Goal: Information Seeking & Learning: Learn about a topic

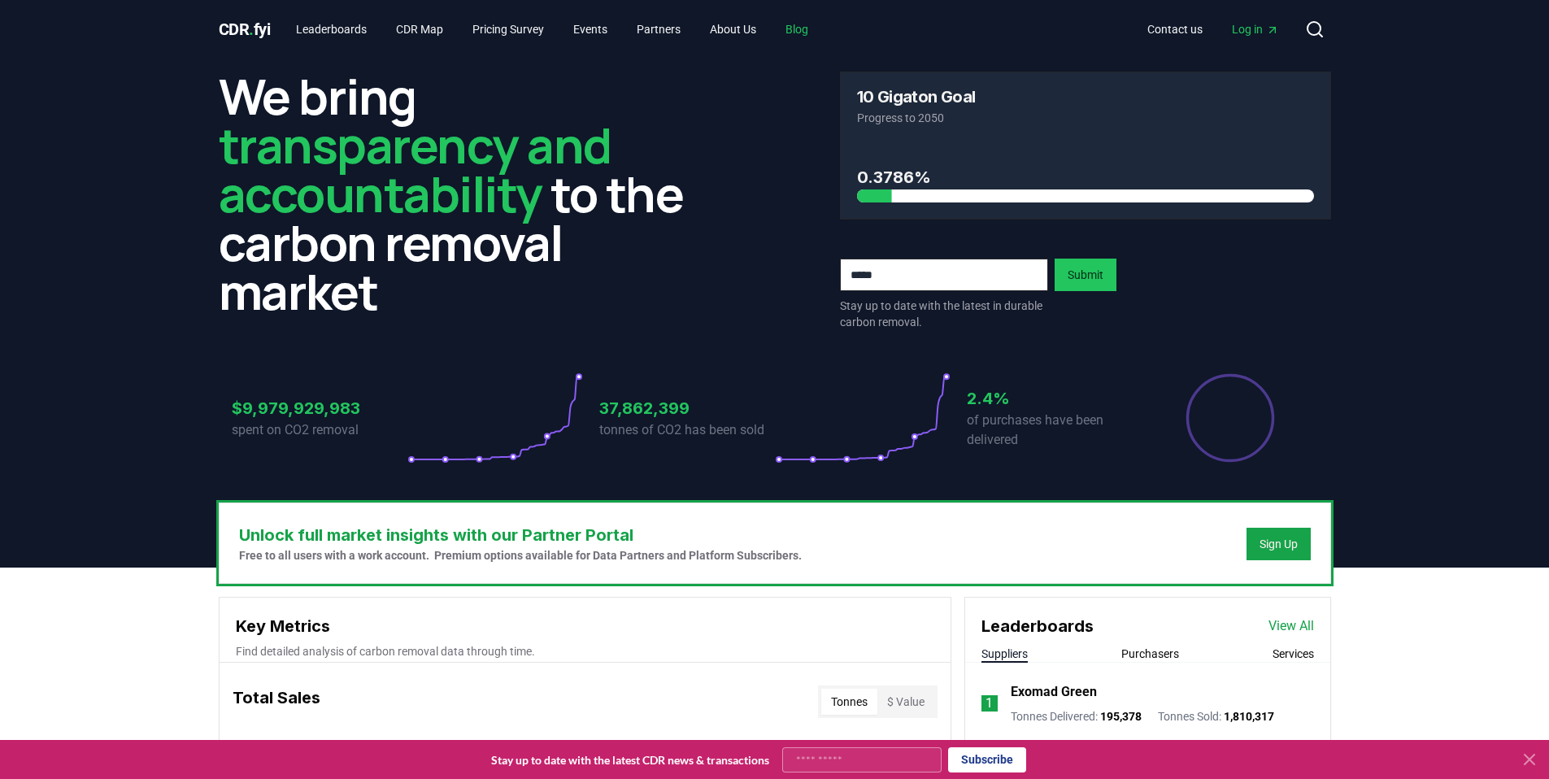
click at [820, 28] on link "Blog" at bounding box center [796, 29] width 49 height 29
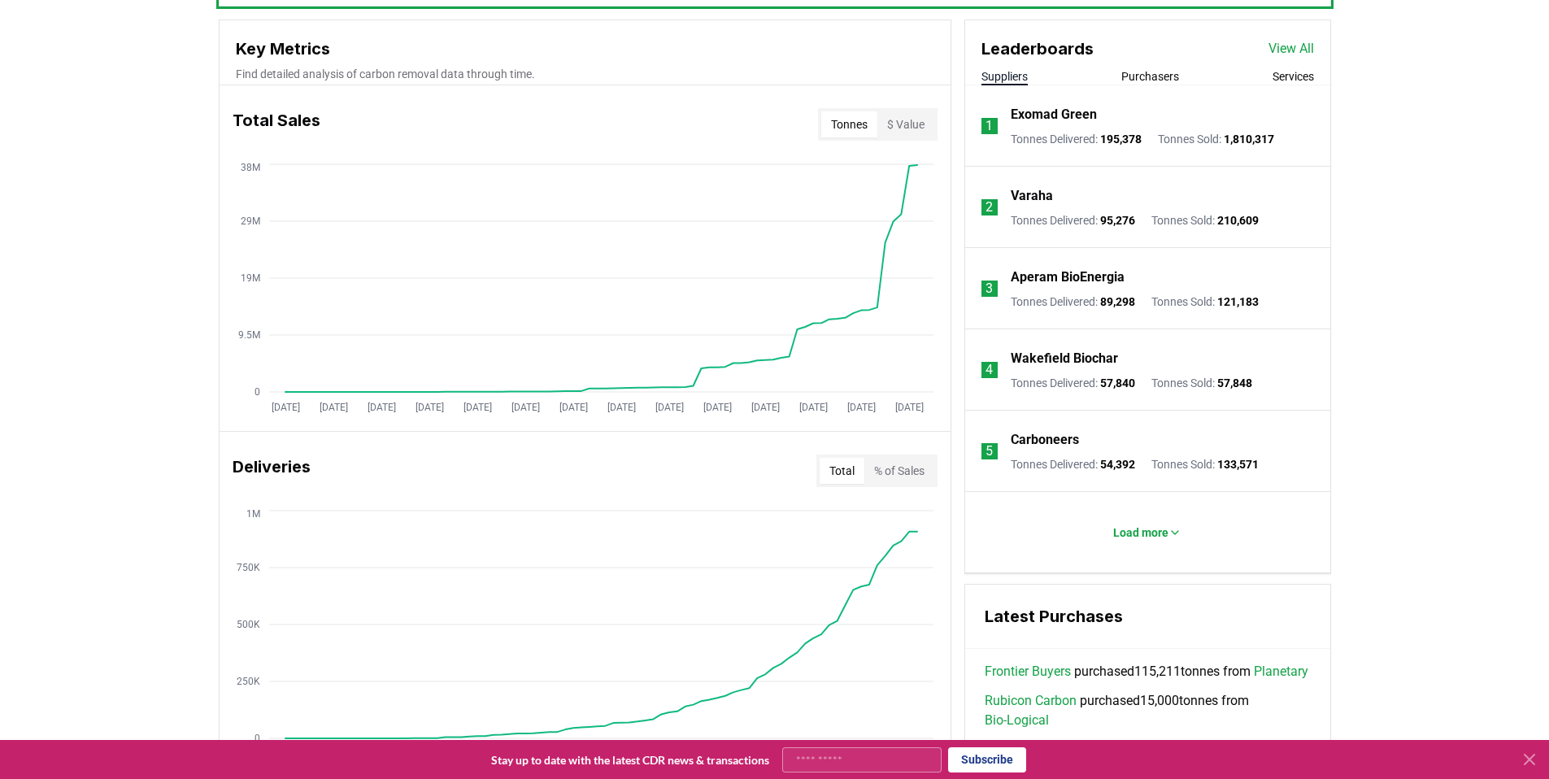
scroll to position [601, 0]
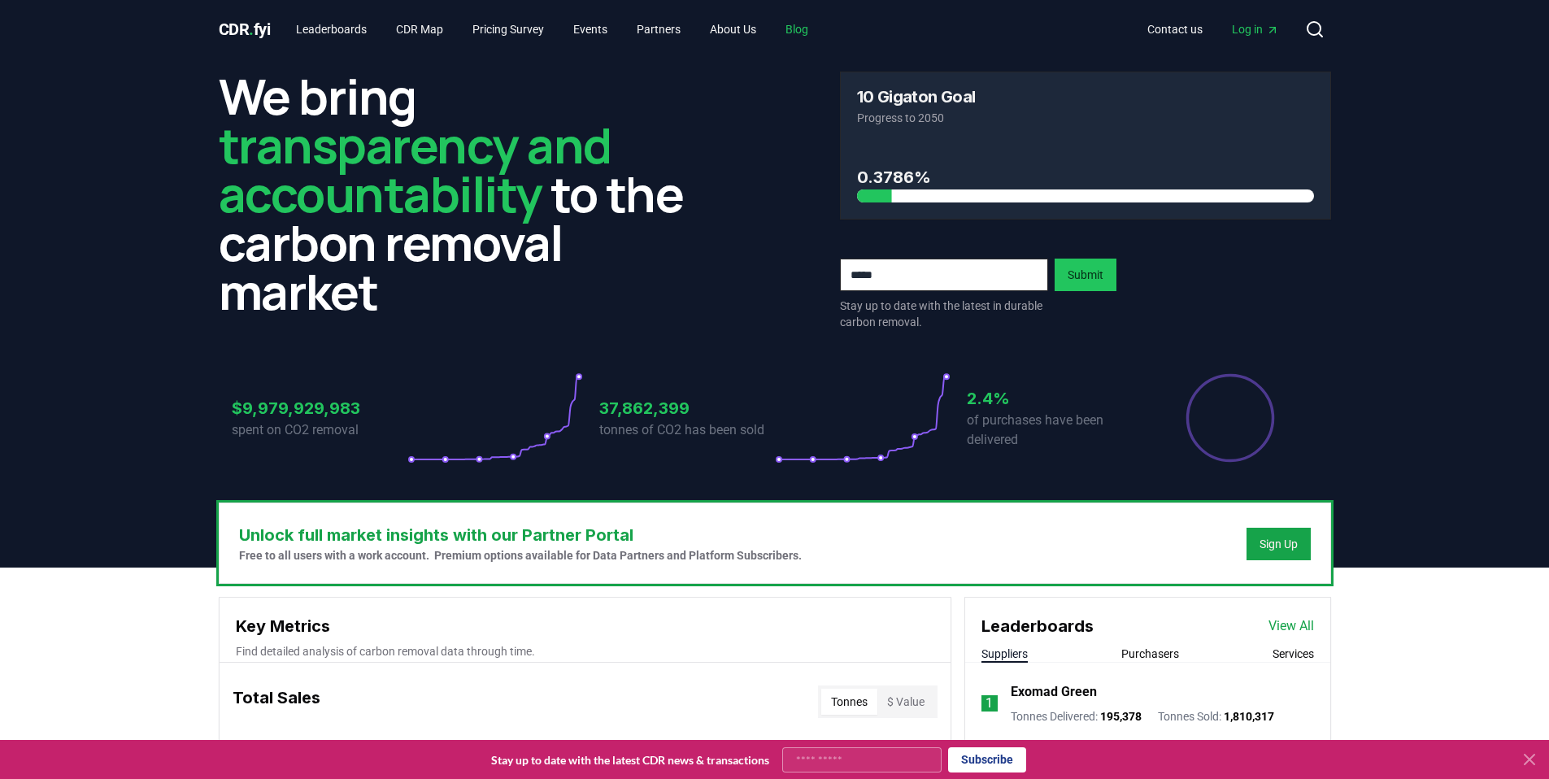
click at [816, 33] on link "Blog" at bounding box center [796, 29] width 49 height 29
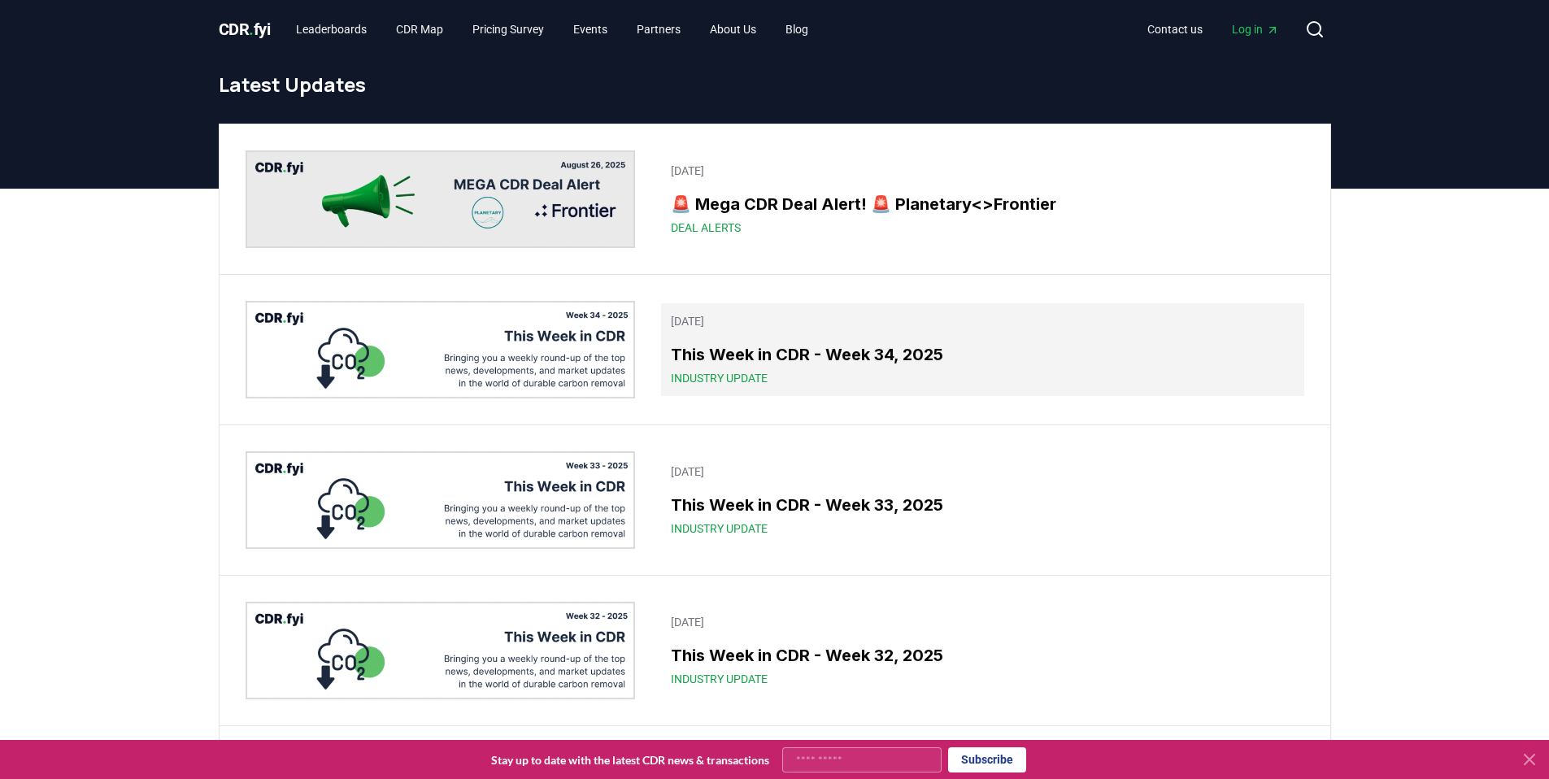
click at [745, 371] on span "Industry Update" at bounding box center [719, 378] width 97 height 16
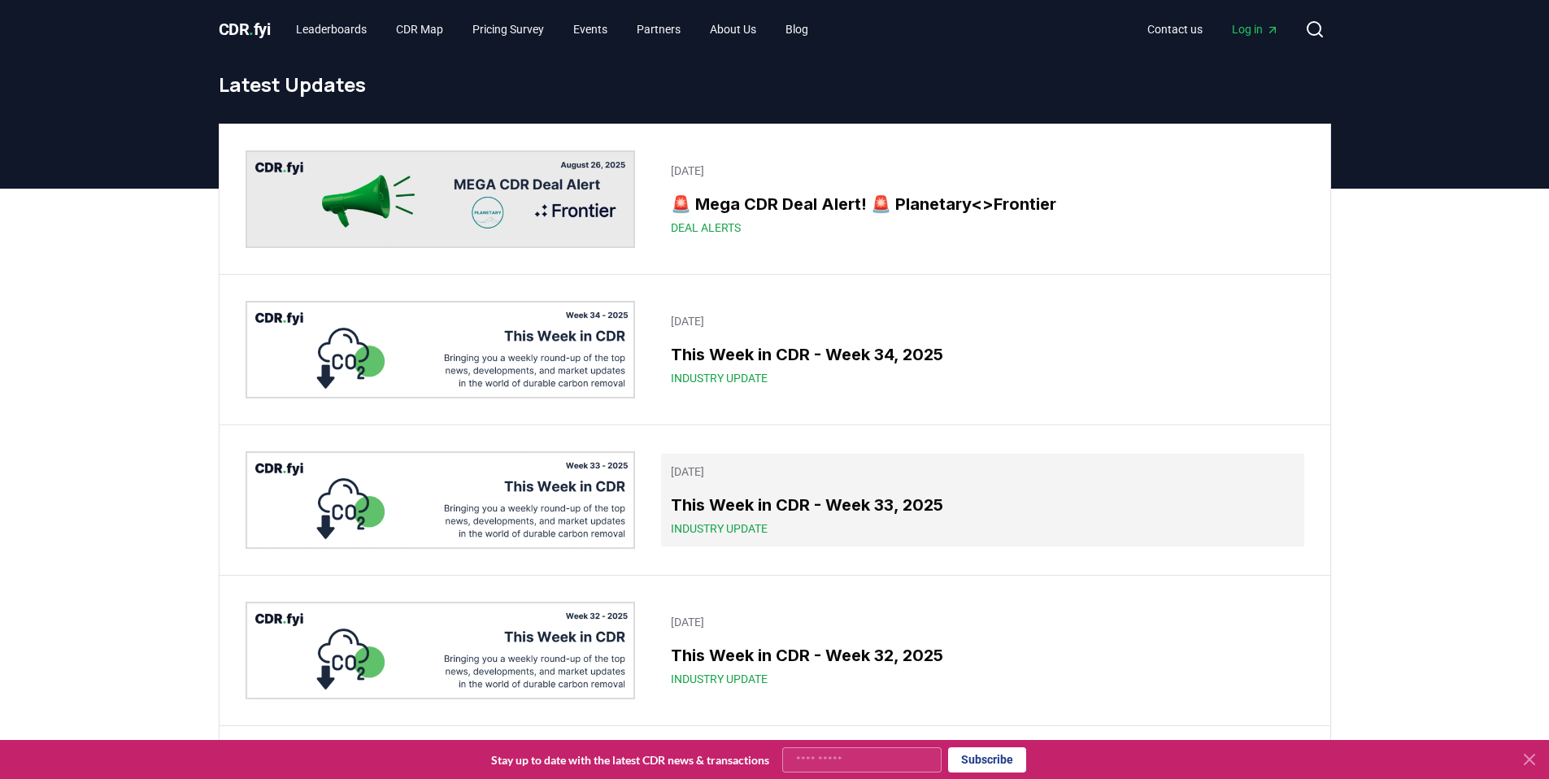
click at [725, 515] on h3 "This Week in CDR - Week 33, 2025" at bounding box center [982, 505] width 623 height 24
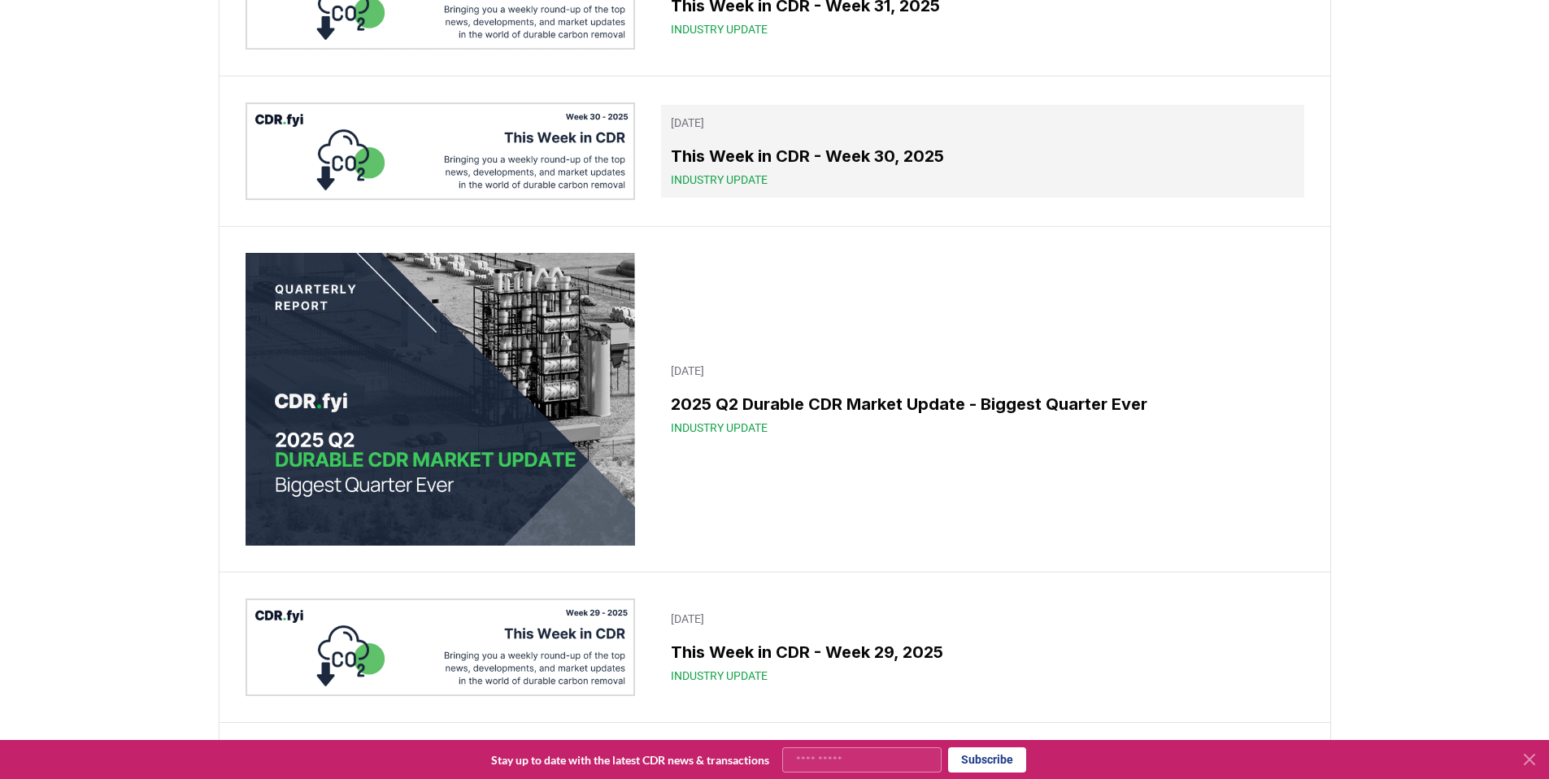
scroll to position [1048, 0]
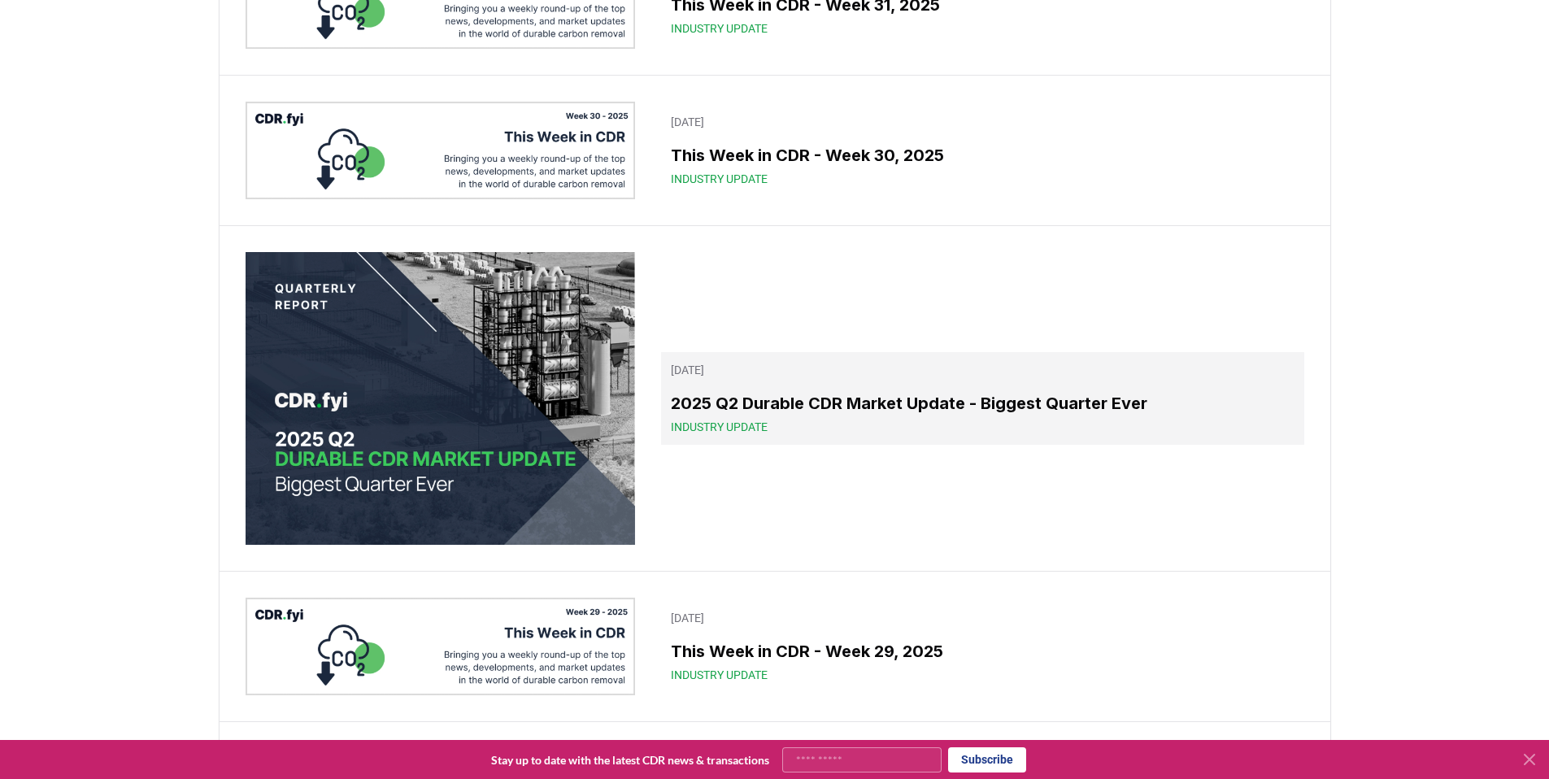
click at [704, 422] on span "Industry Update" at bounding box center [719, 427] width 97 height 16
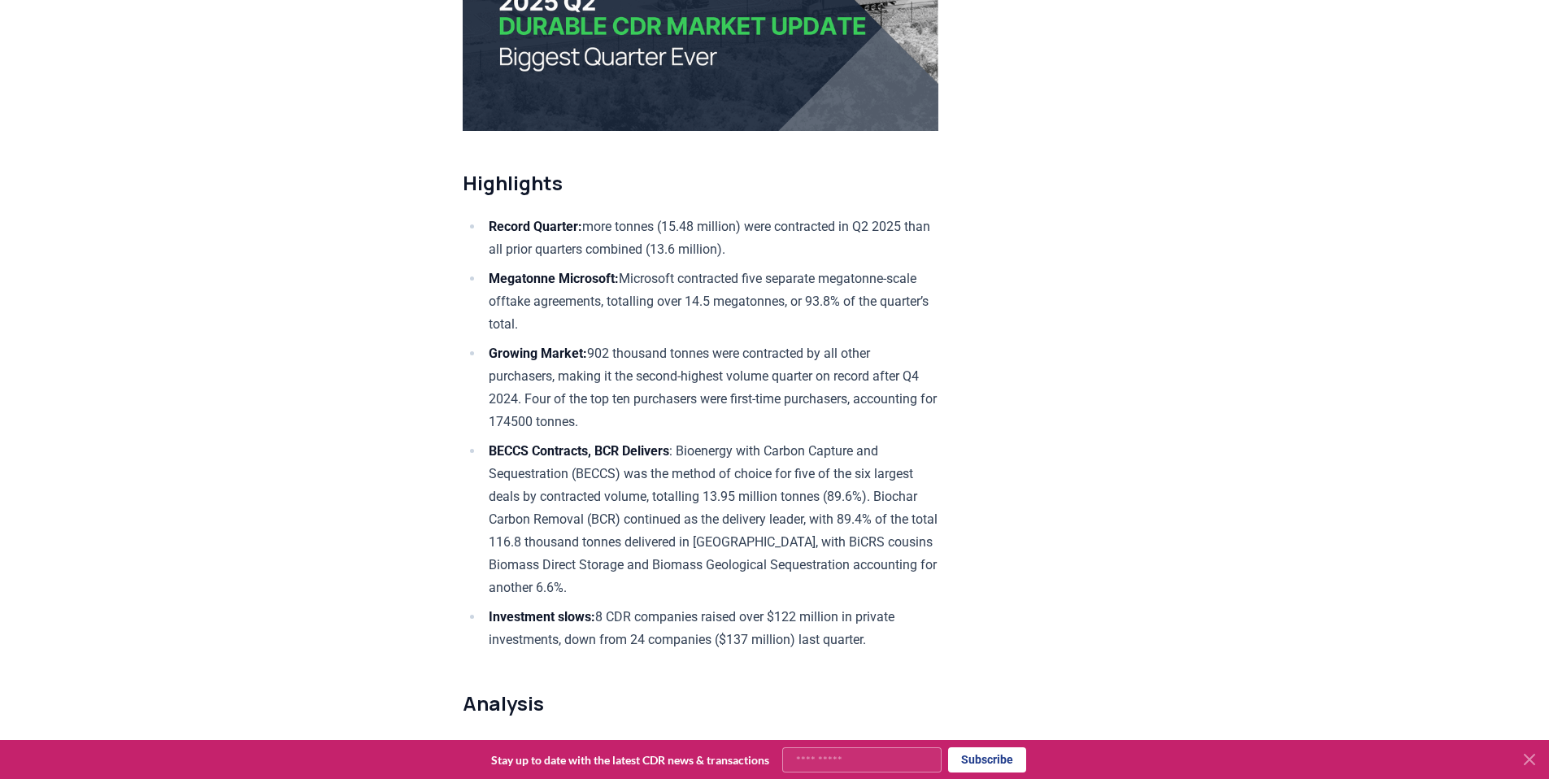
scroll to position [446, 0]
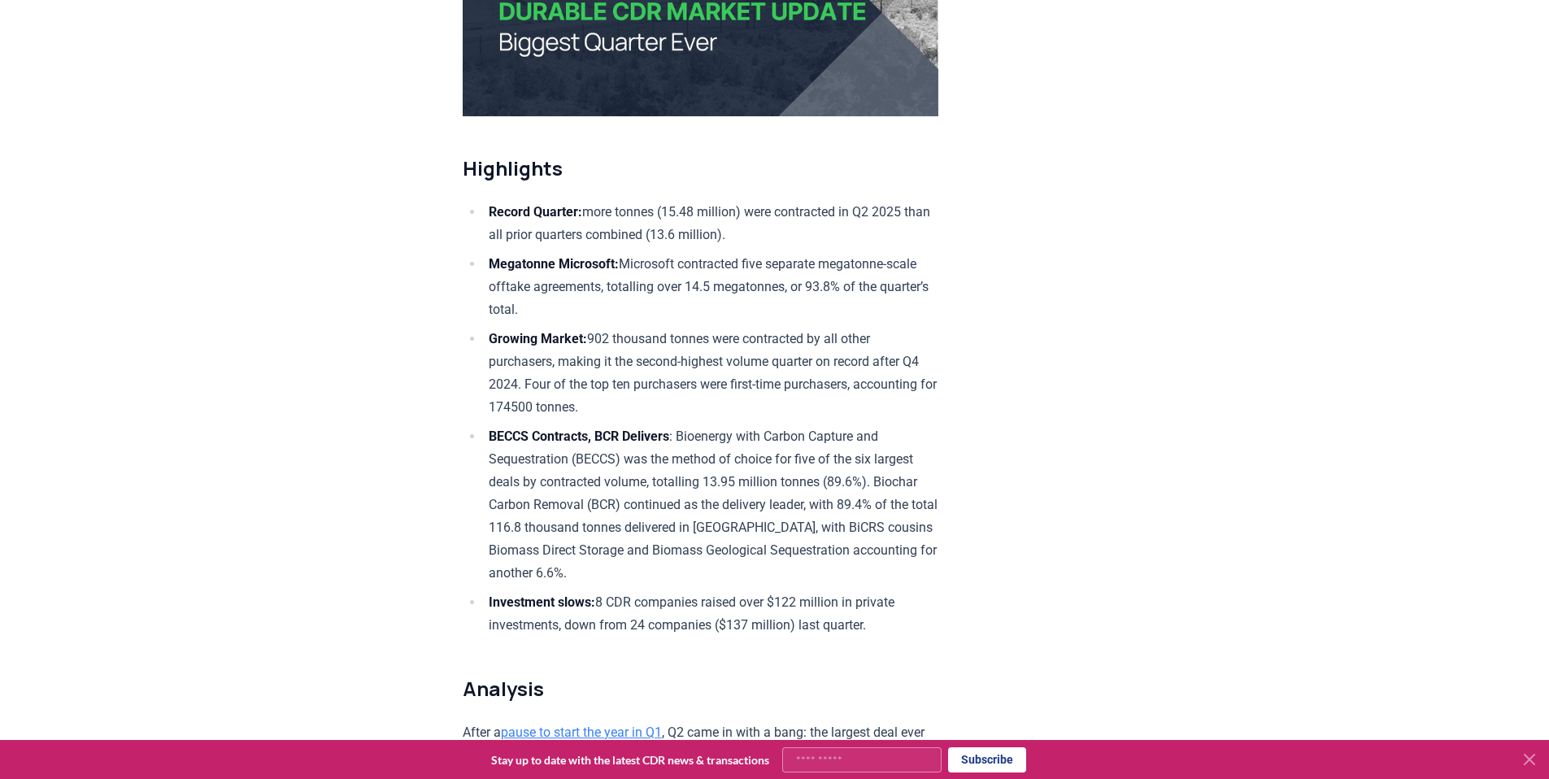
drag, startPoint x: 944, startPoint y: 331, endPoint x: 441, endPoint y: 214, distance: 516.8
copy div "Highlights Record Quarter: more tonnes (15.48 million) were contracted in Q2 20…"
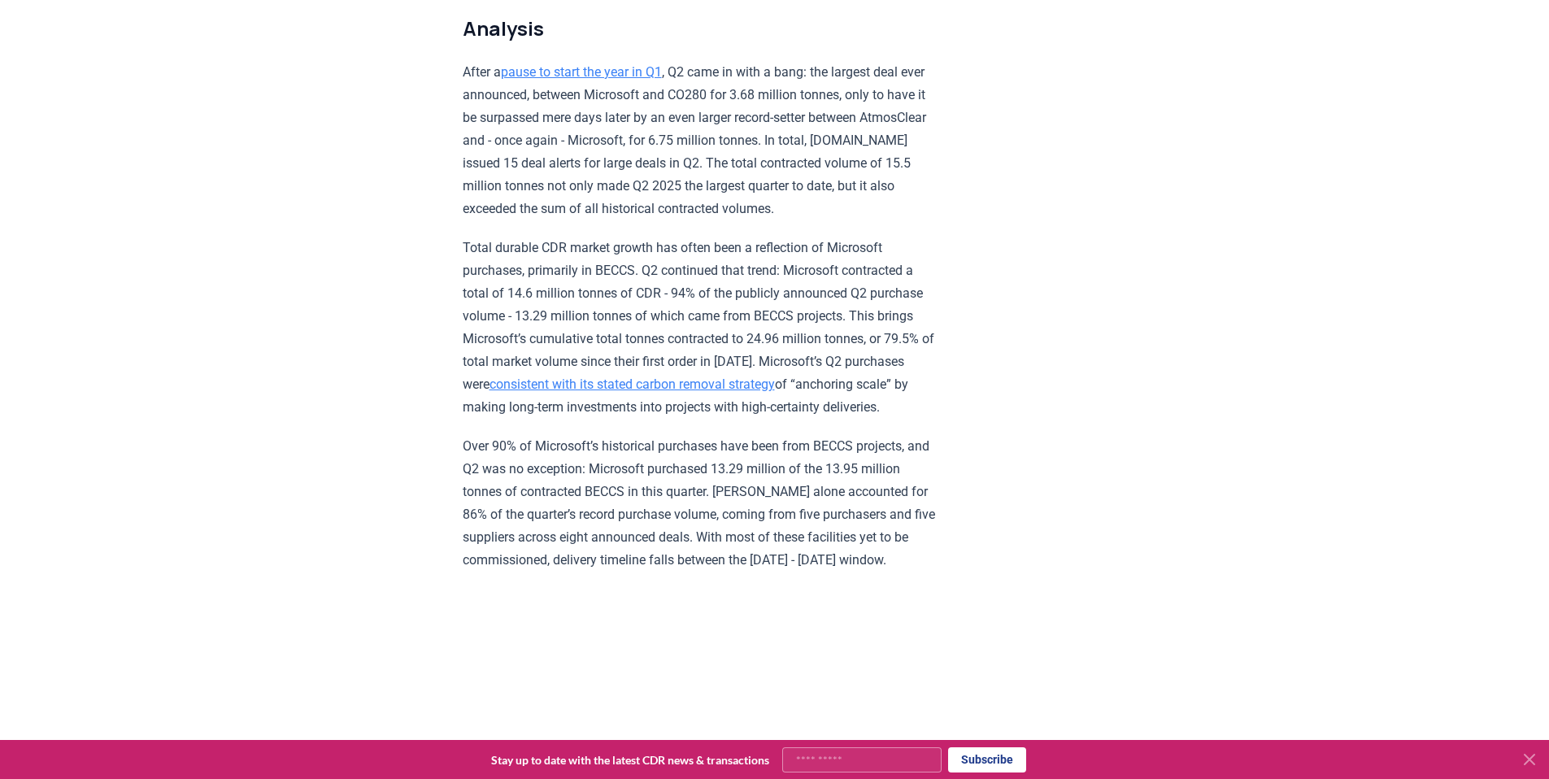
scroll to position [1108, 0]
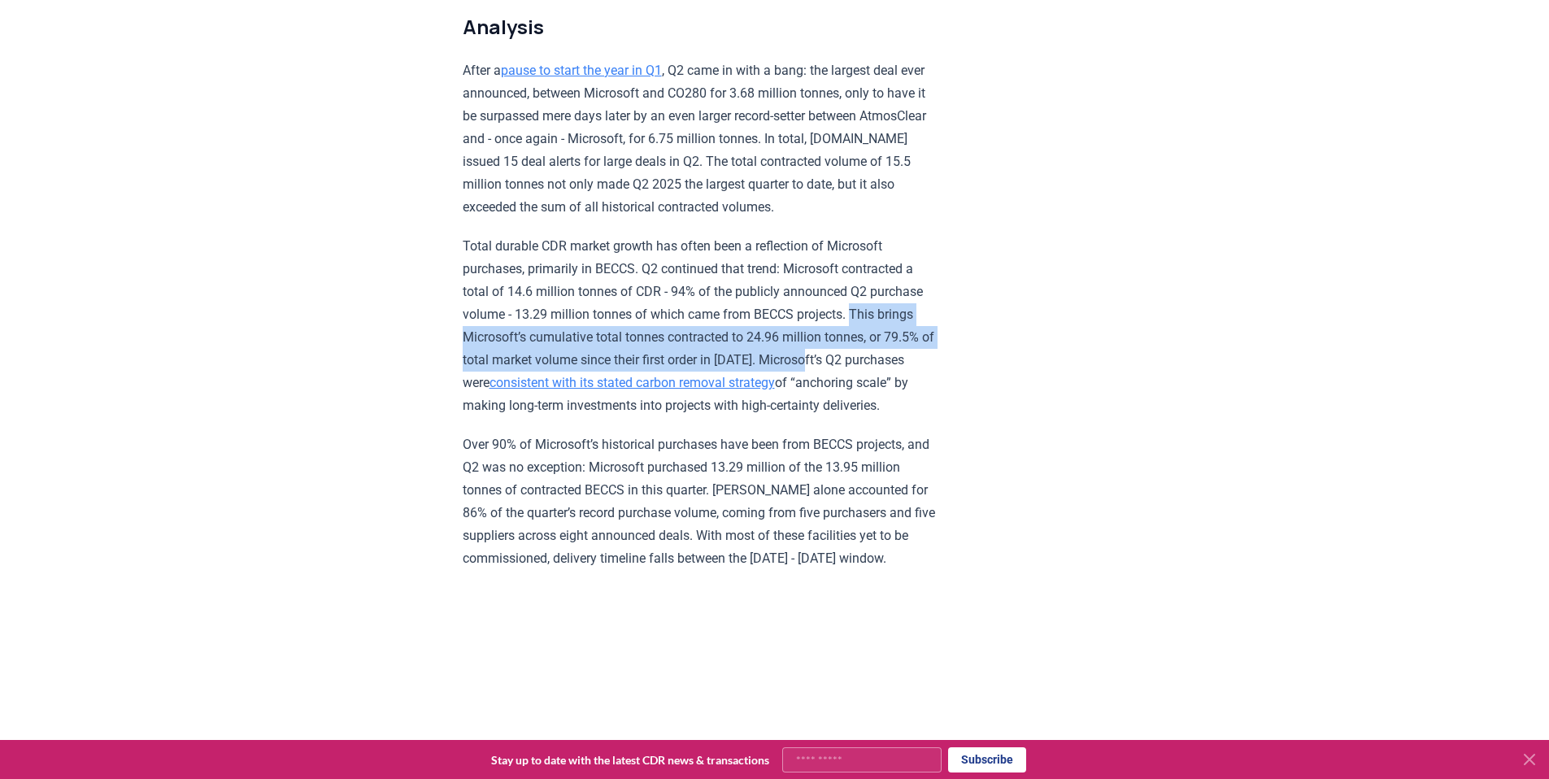
drag, startPoint x: 725, startPoint y: 287, endPoint x: 614, endPoint y: 337, distance: 122.3
click at [613, 337] on p "Total durable CDR market growth has often been a reflection of Microsoft purcha…" at bounding box center [701, 326] width 476 height 182
copy p "This brings Microsoft’s cumulative total tonnes contracted to 24.96 million ton…"
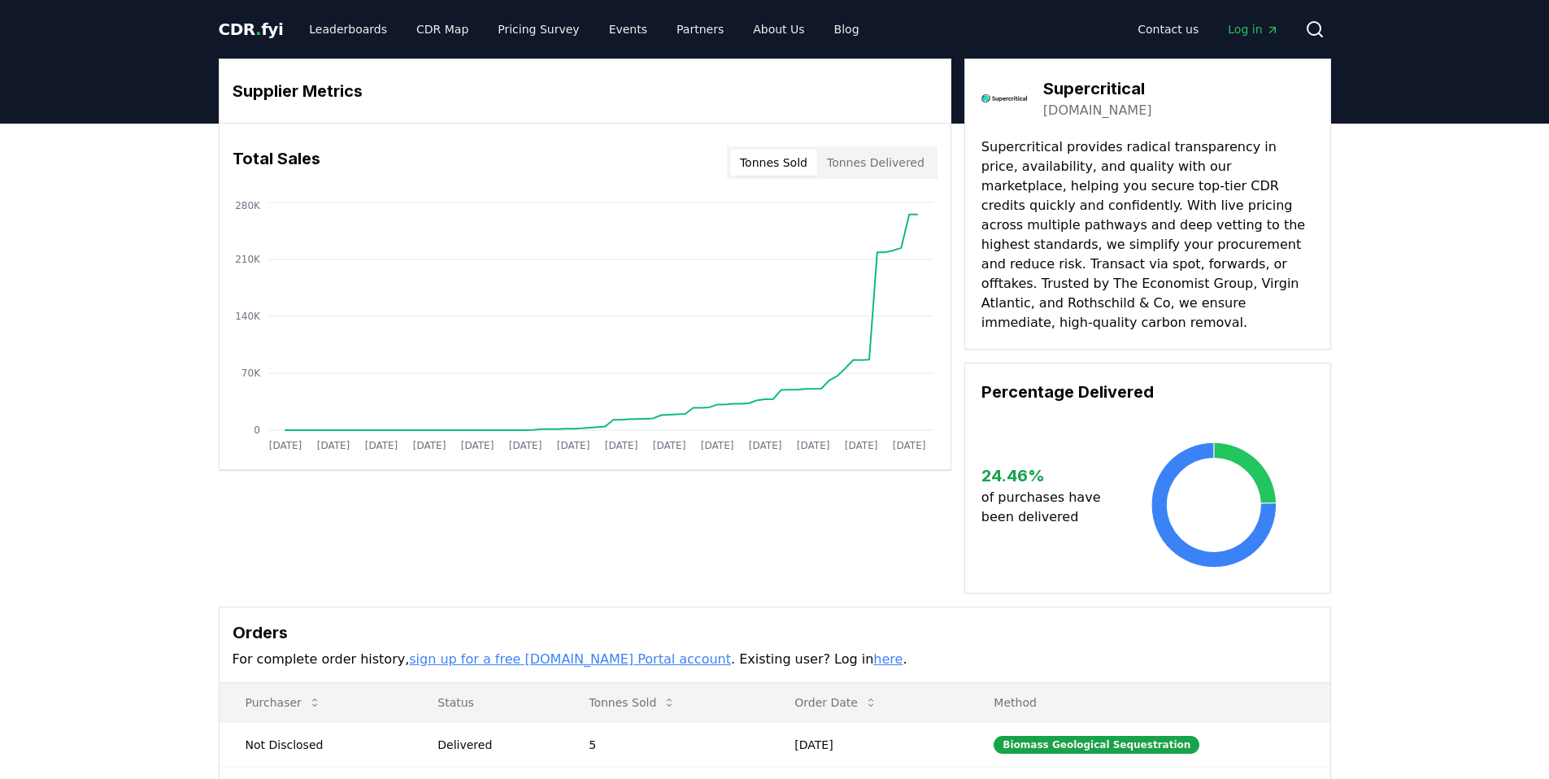
click at [878, 169] on button "Tonnes Delivered" at bounding box center [875, 163] width 117 height 26
click at [802, 169] on button "Tonnes Sold" at bounding box center [773, 163] width 87 height 26
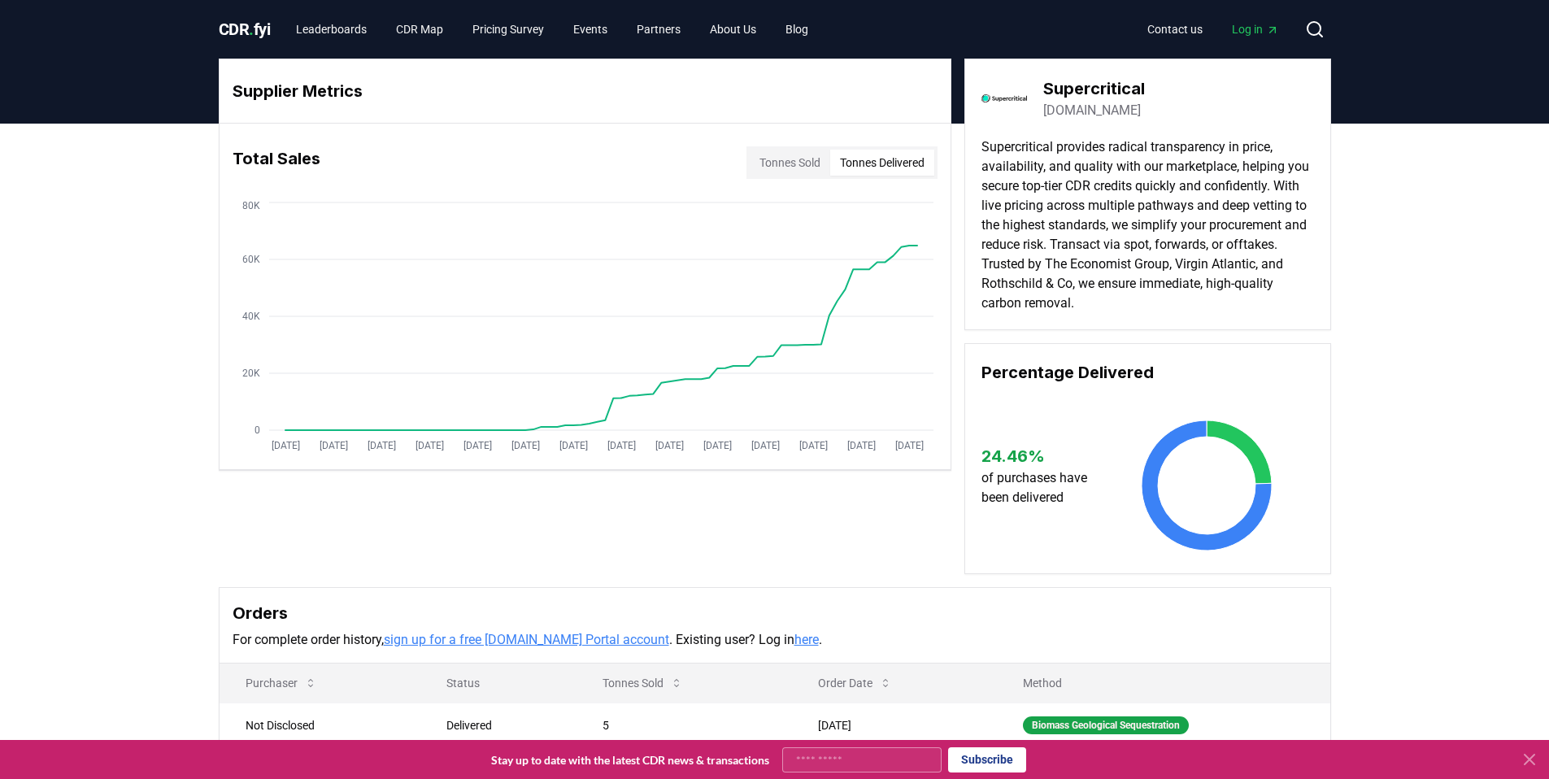
click at [930, 163] on button "Tonnes Delivered" at bounding box center [882, 163] width 104 height 26
click at [794, 166] on button "Tonnes Sold" at bounding box center [790, 163] width 81 height 26
click at [850, 161] on button "Tonnes Delivered" at bounding box center [882, 163] width 104 height 26
